Goal: Information Seeking & Learning: Learn about a topic

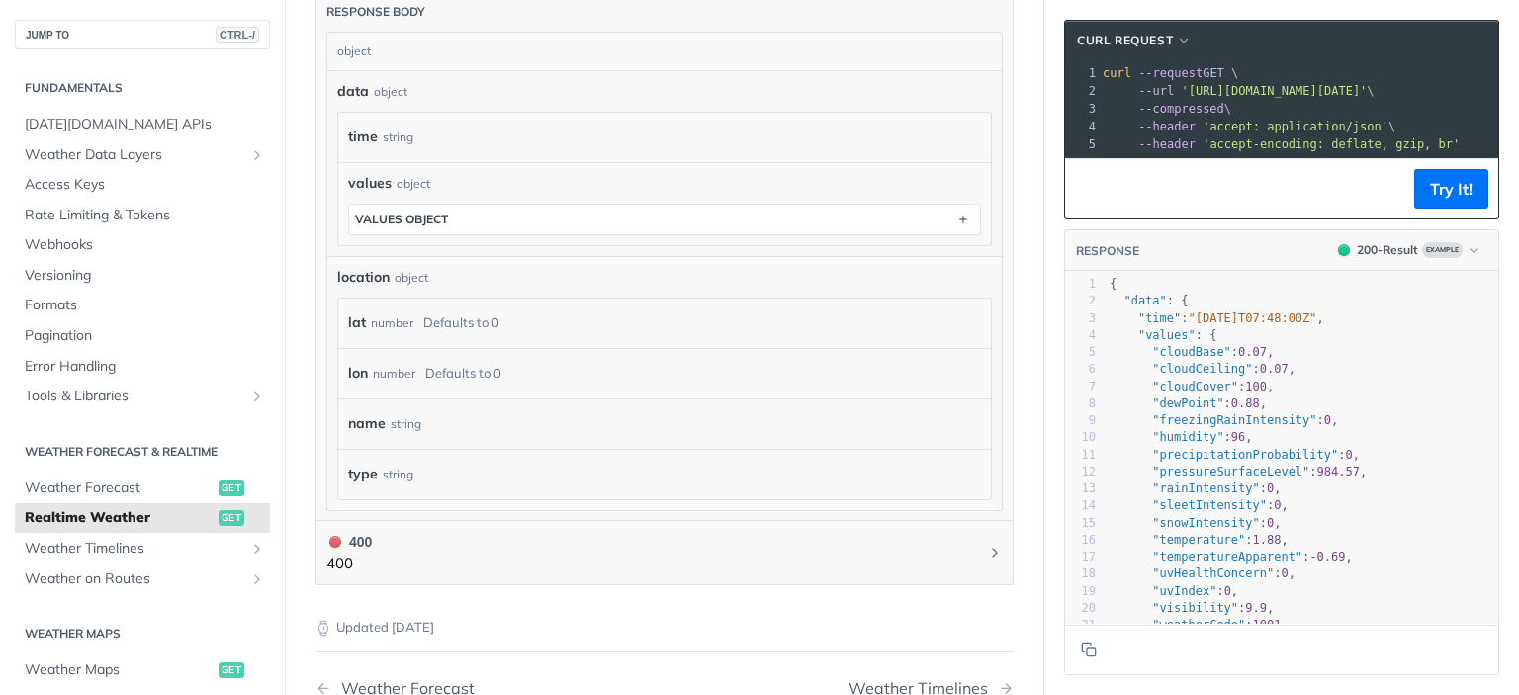
scroll to position [953, 0]
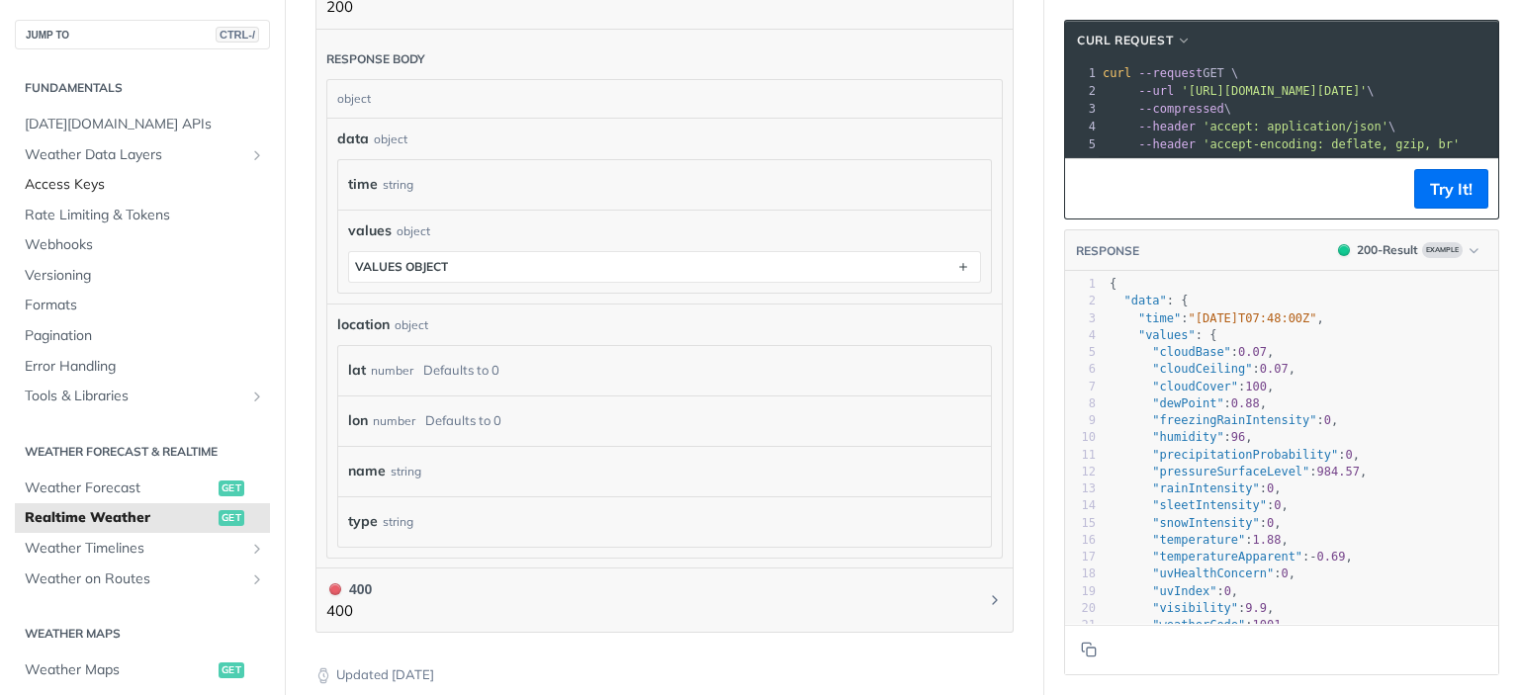
click at [97, 188] on span "Access Keys" at bounding box center [145, 185] width 240 height 20
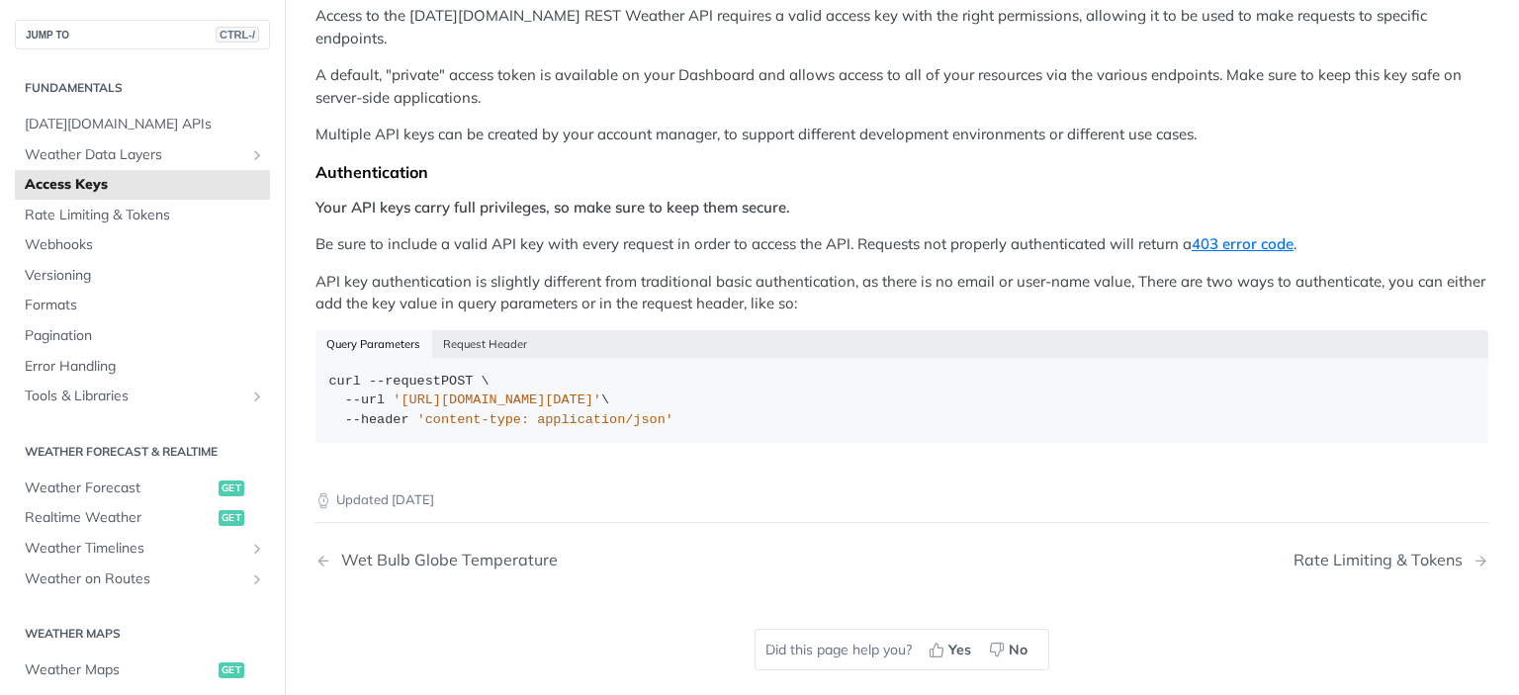
scroll to position [260, 0]
click at [155, 130] on span "[DATE][DOMAIN_NAME] APIs" at bounding box center [145, 125] width 240 height 20
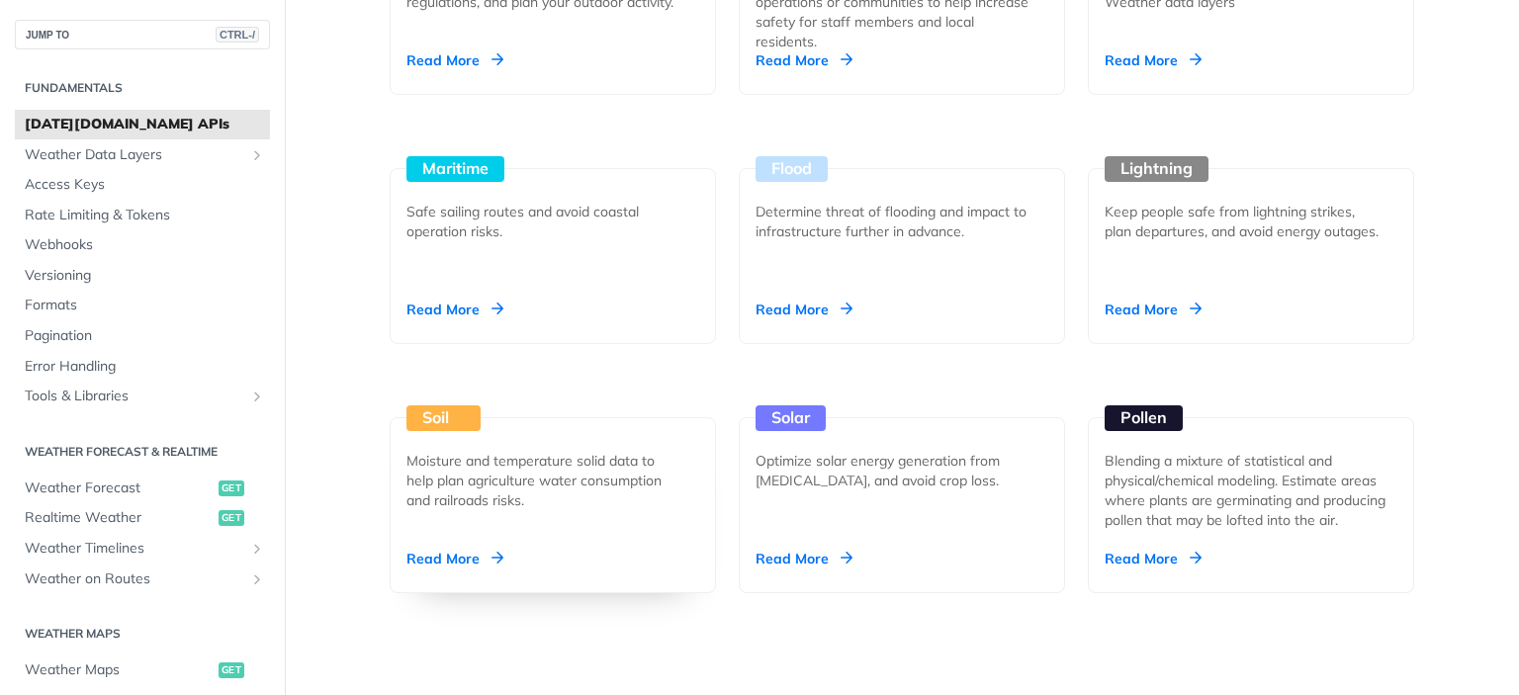
scroll to position [2044, 0]
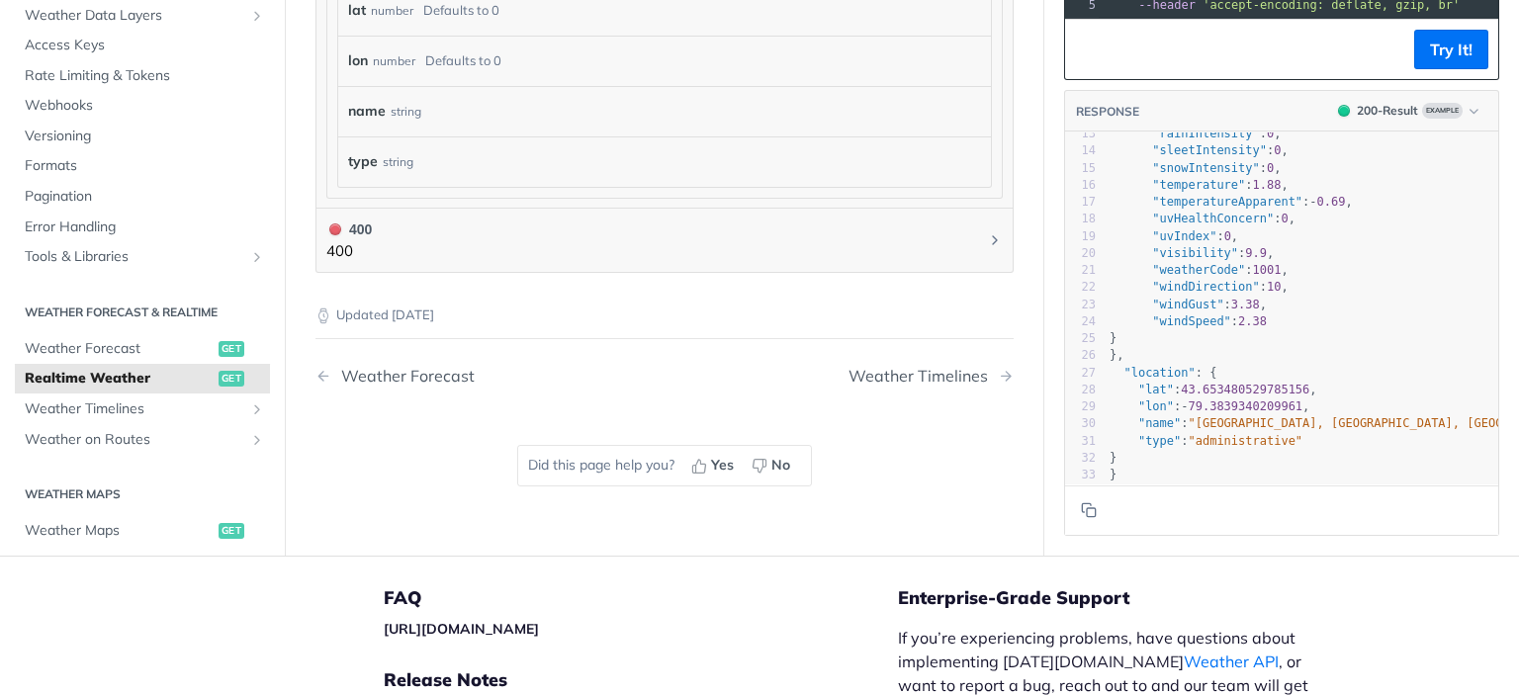
scroll to position [1301, 0]
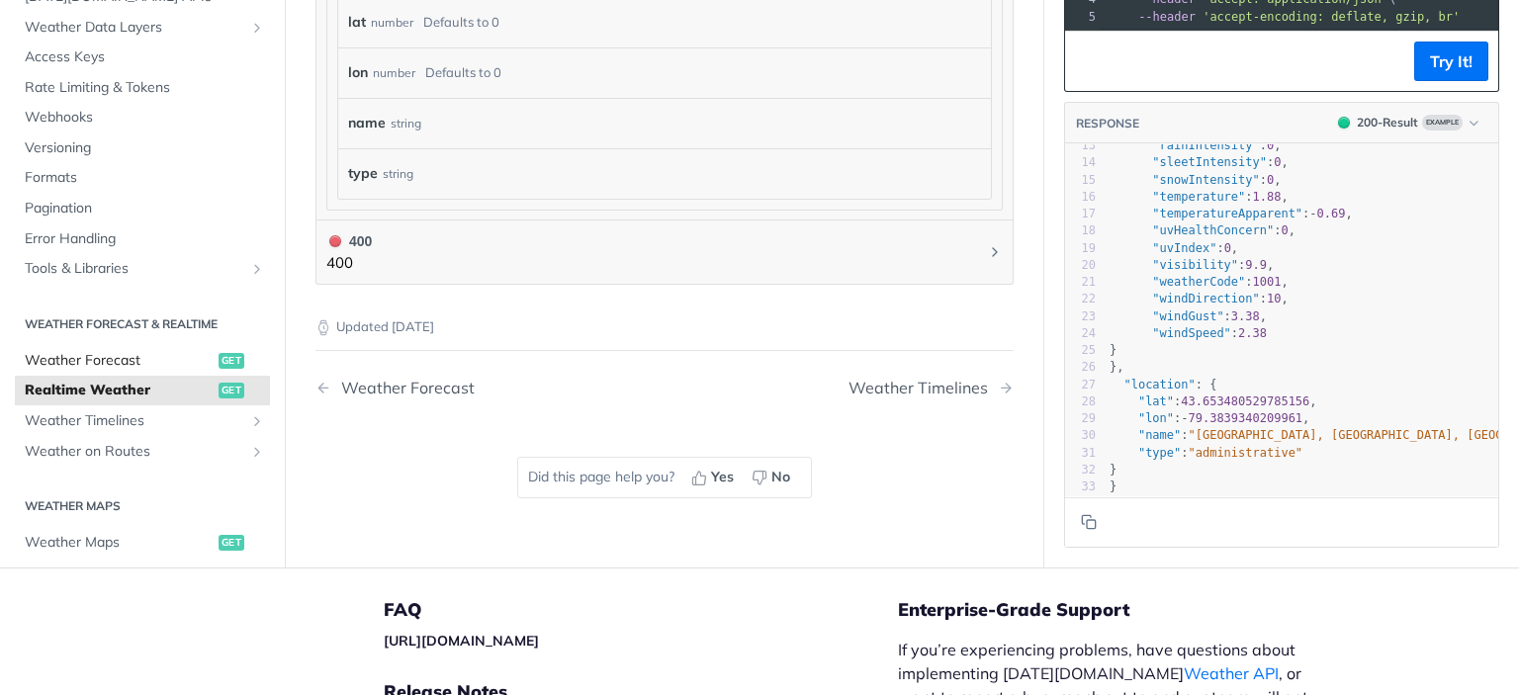
click at [131, 353] on span "Weather Forecast" at bounding box center [119, 361] width 189 height 20
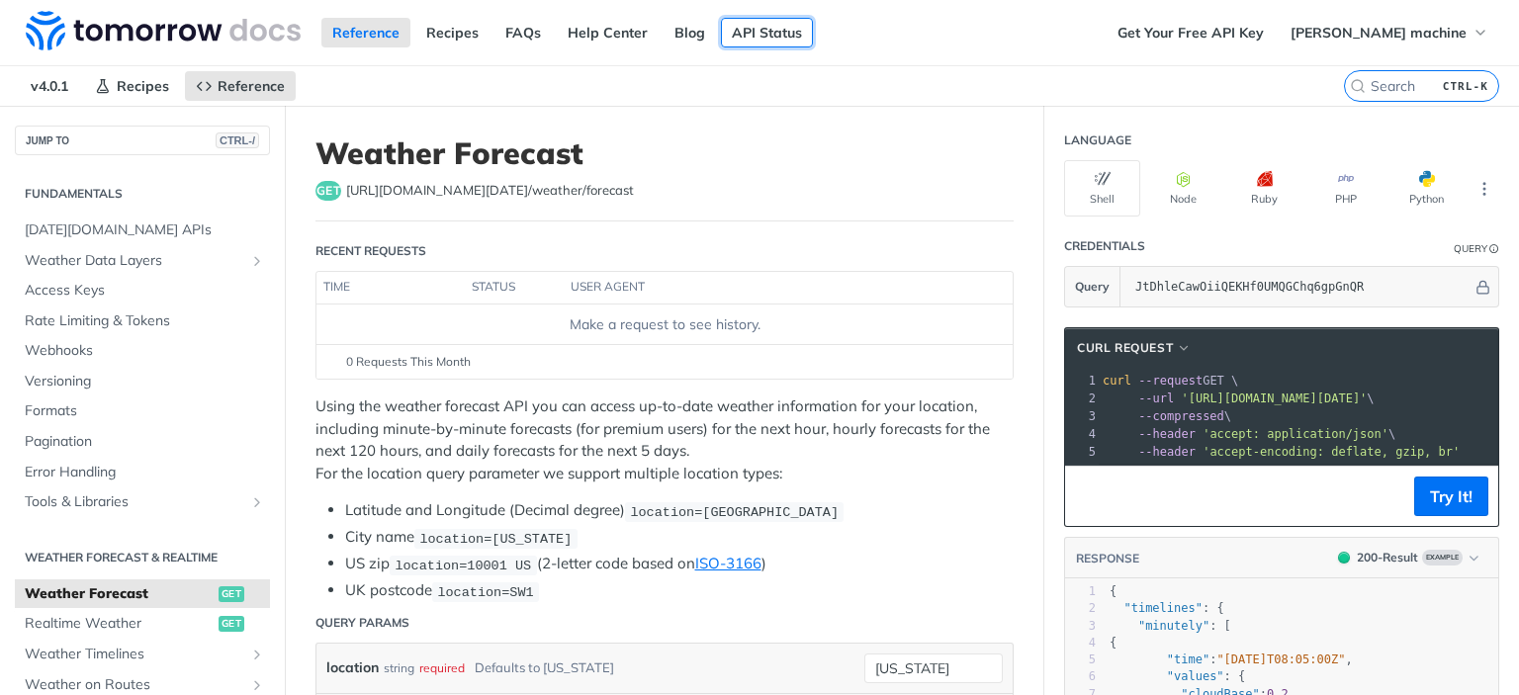
click at [781, 34] on link "API Status" at bounding box center [767, 33] width 92 height 30
